Goal: Find contact information: Find contact information

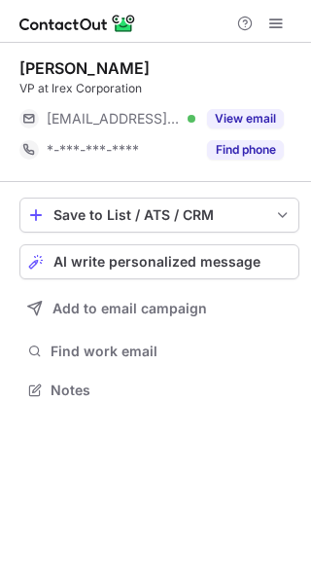
scroll to position [10, 10]
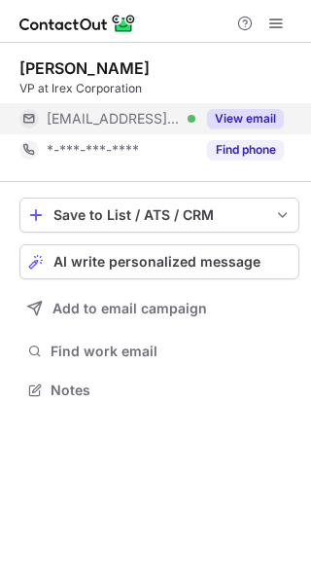
click at [241, 114] on button "View email" at bounding box center [245, 118] width 77 height 19
